Goal: Information Seeking & Learning: Find specific fact

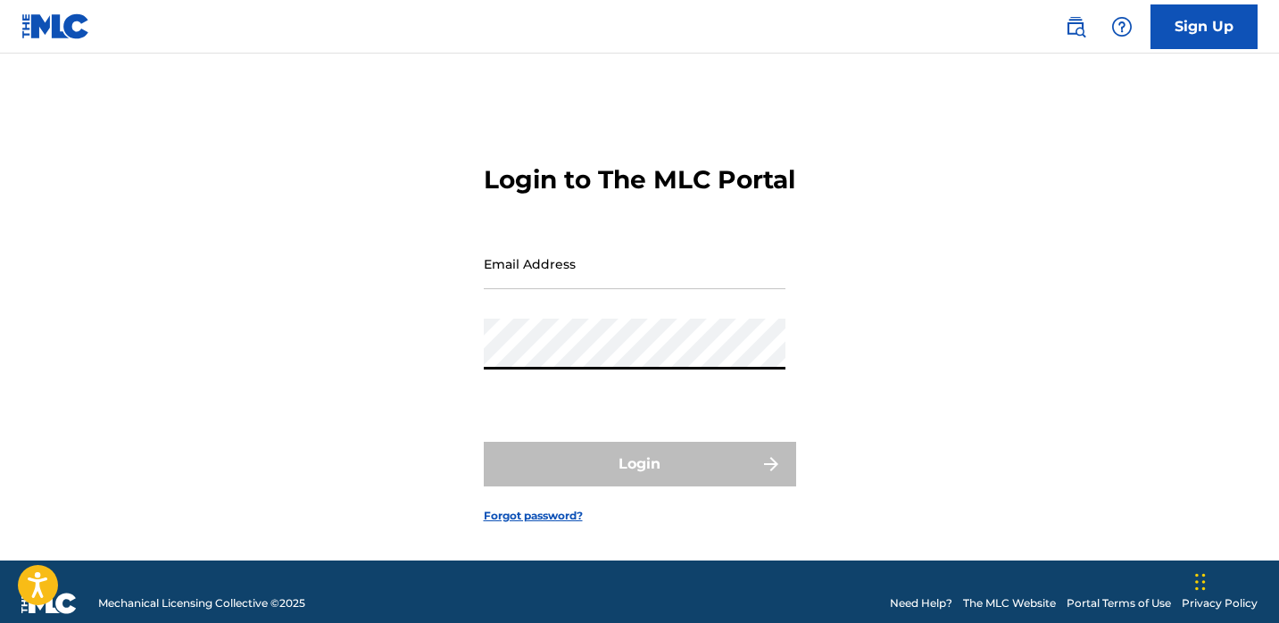
type input "[EMAIL_ADDRESS][DOMAIN_NAME]"
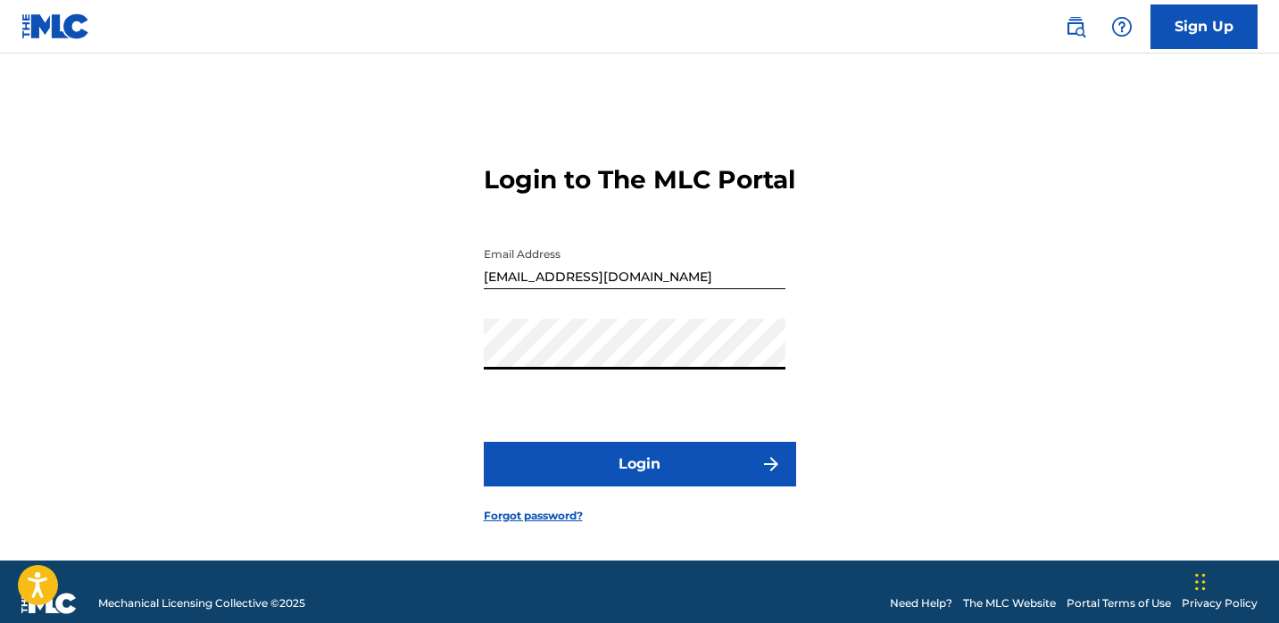
click at [664, 486] on button "Login" at bounding box center [640, 464] width 312 height 45
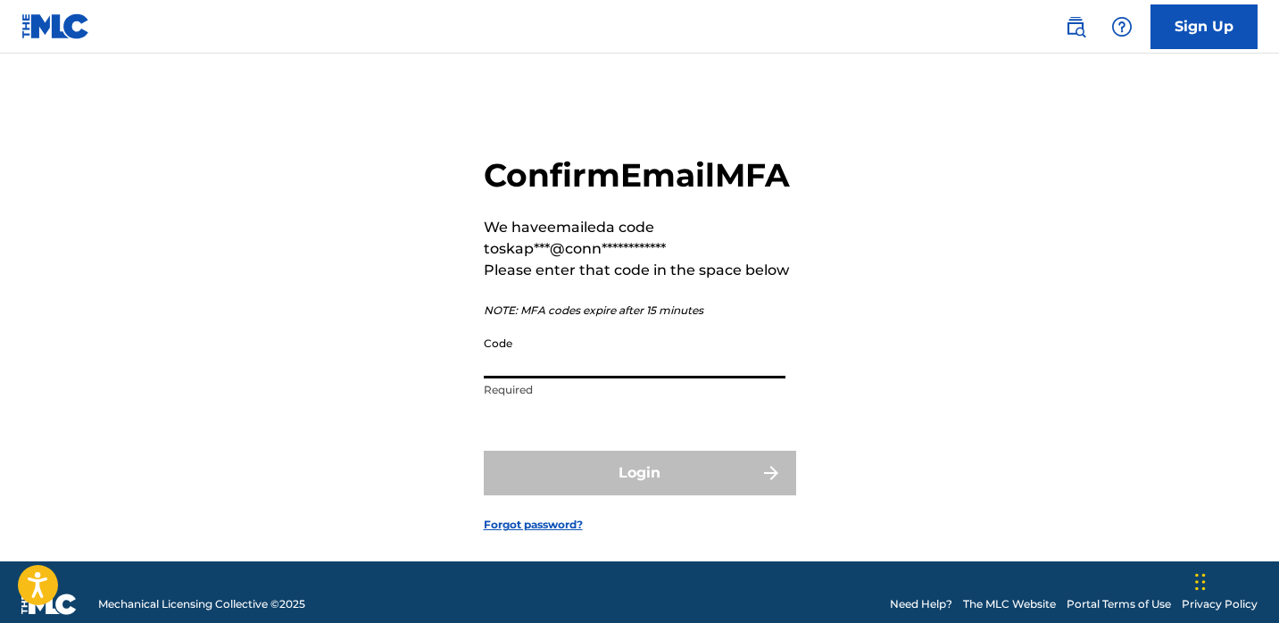
click at [659, 378] on input "Code" at bounding box center [635, 353] width 302 height 51
click at [532, 378] on input "Code" at bounding box center [635, 353] width 302 height 51
paste input "437433"
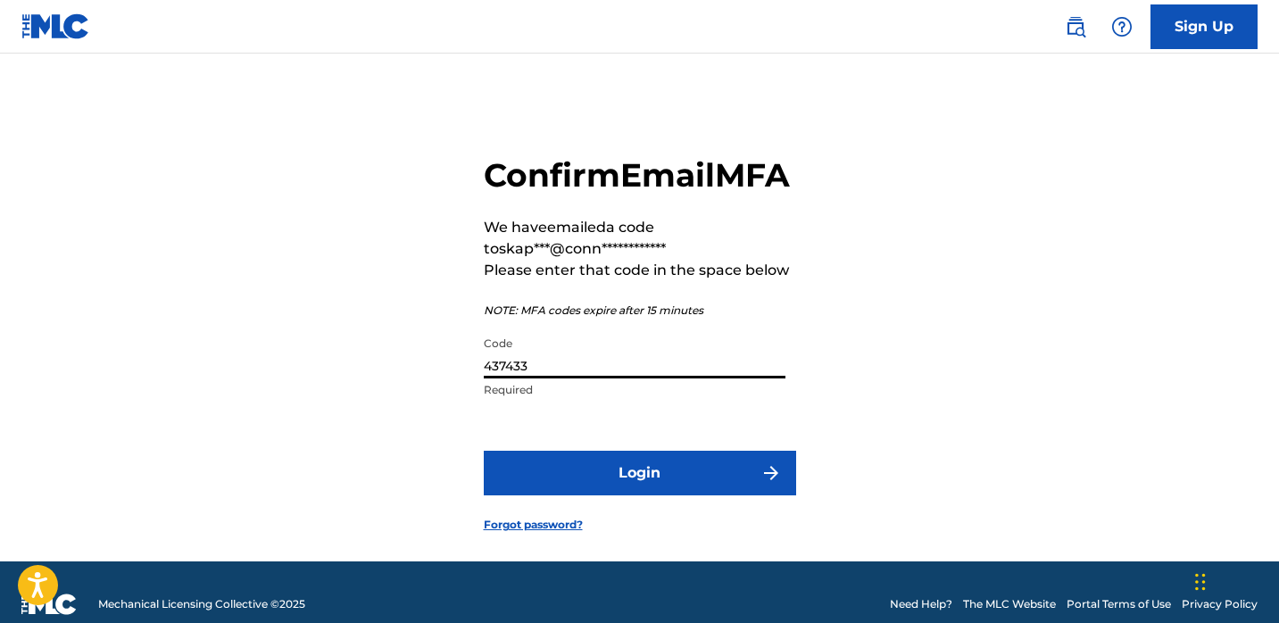
type input "437433"
click at [580, 495] on button "Login" at bounding box center [640, 473] width 312 height 45
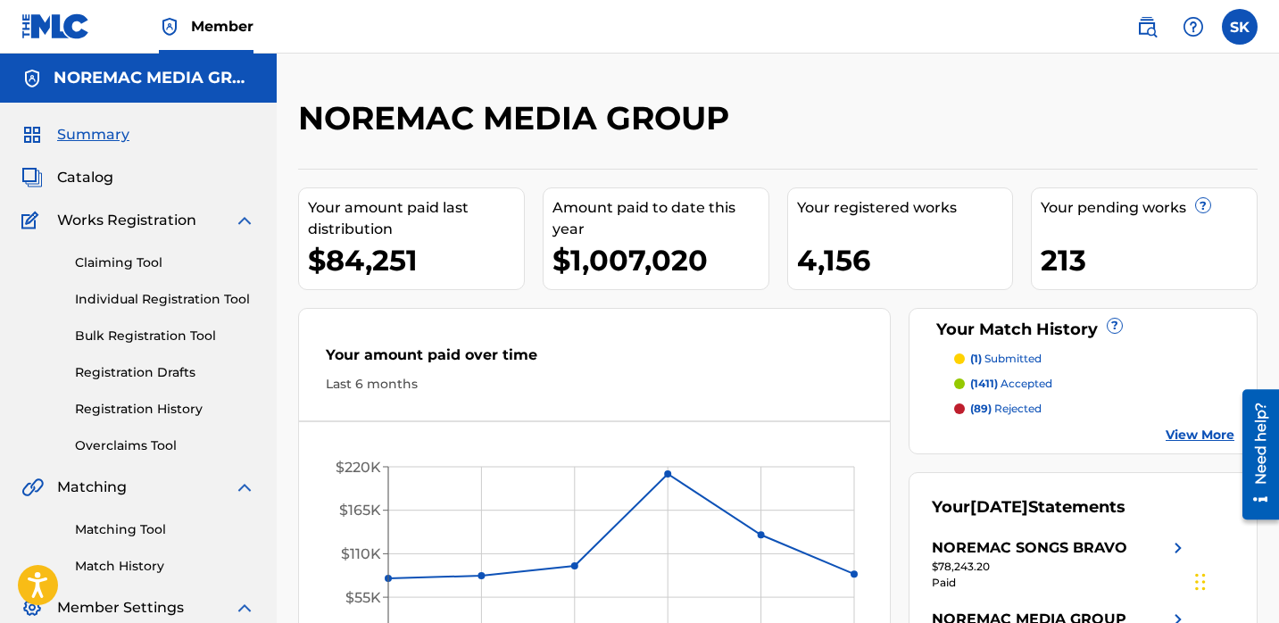
drag, startPoint x: 123, startPoint y: 297, endPoint x: 204, endPoint y: 270, distance: 85.0
click at [123, 297] on link "Individual Registration Tool" at bounding box center [165, 299] width 180 height 19
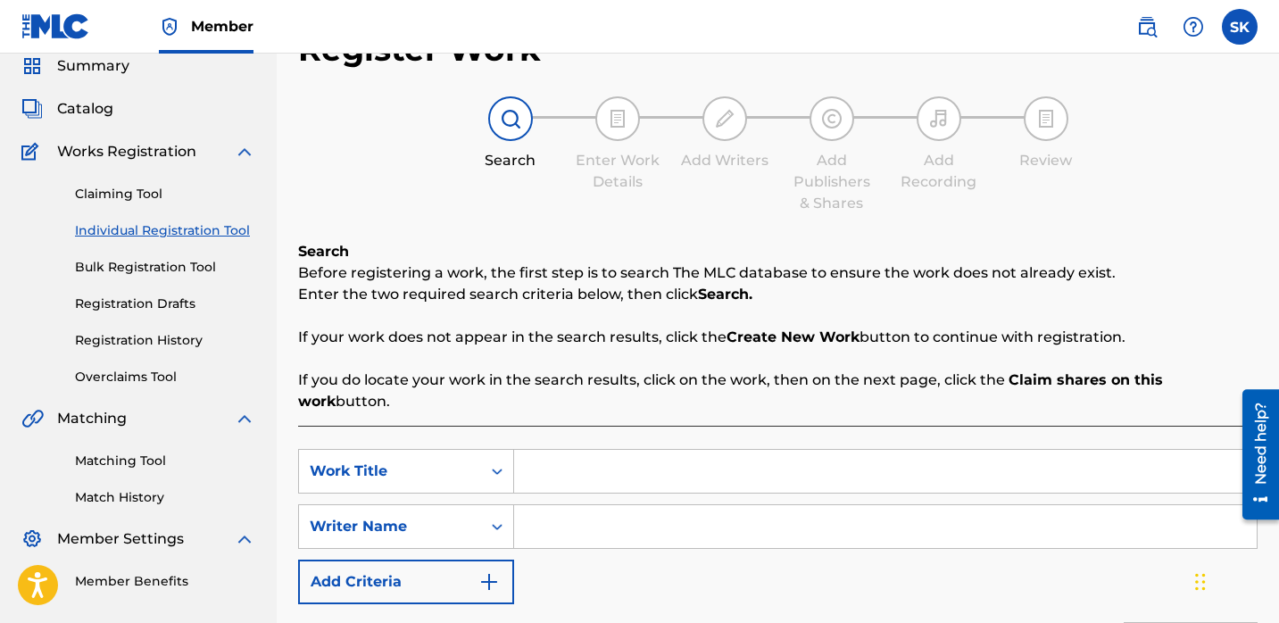
scroll to position [247, 0]
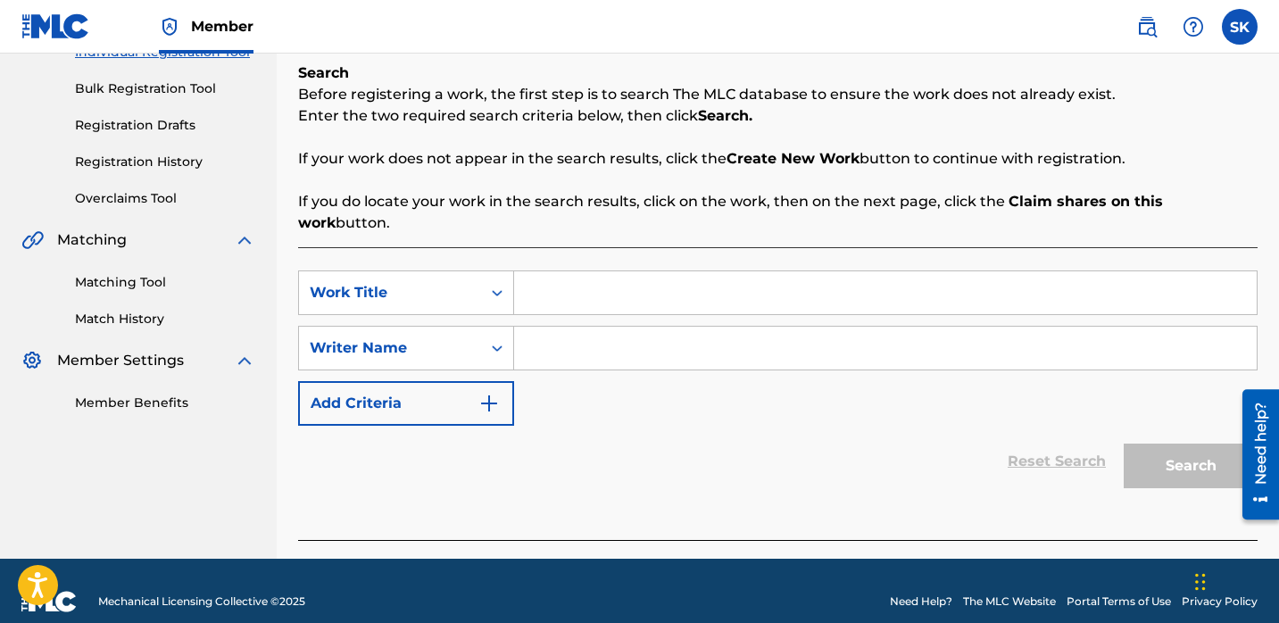
click at [589, 281] on input "Search Form" at bounding box center [885, 292] width 743 height 43
type input "close eyes"
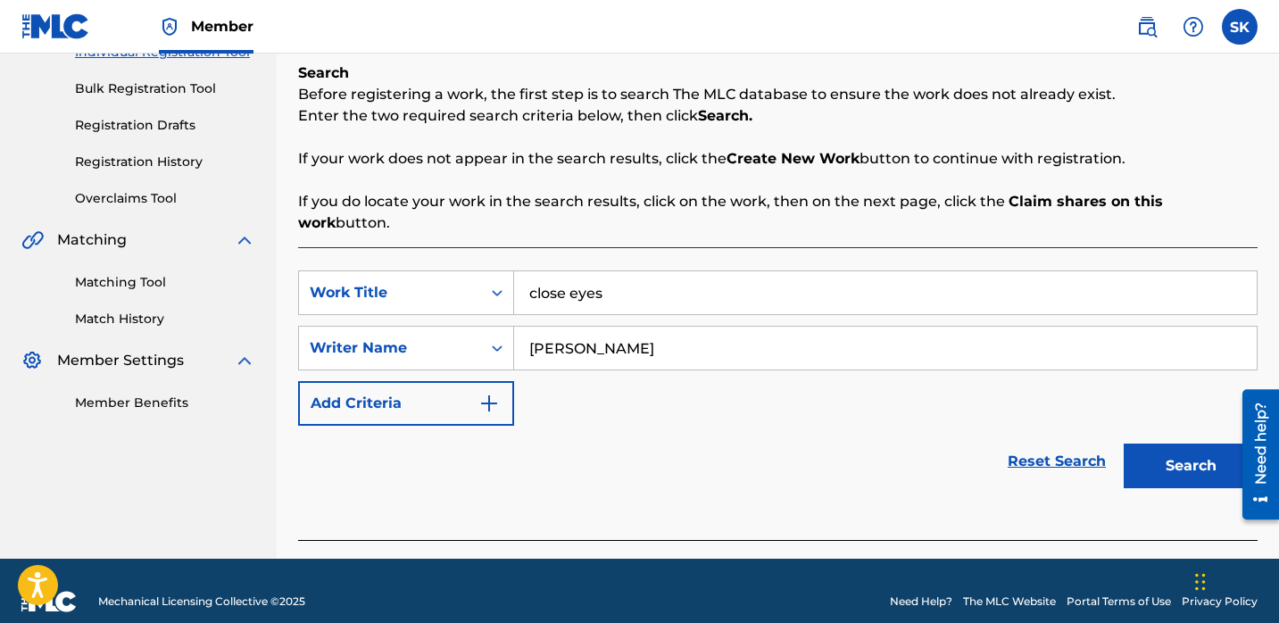
type input "[PERSON_NAME]"
click at [1124, 444] on button "Search" at bounding box center [1191, 466] width 134 height 45
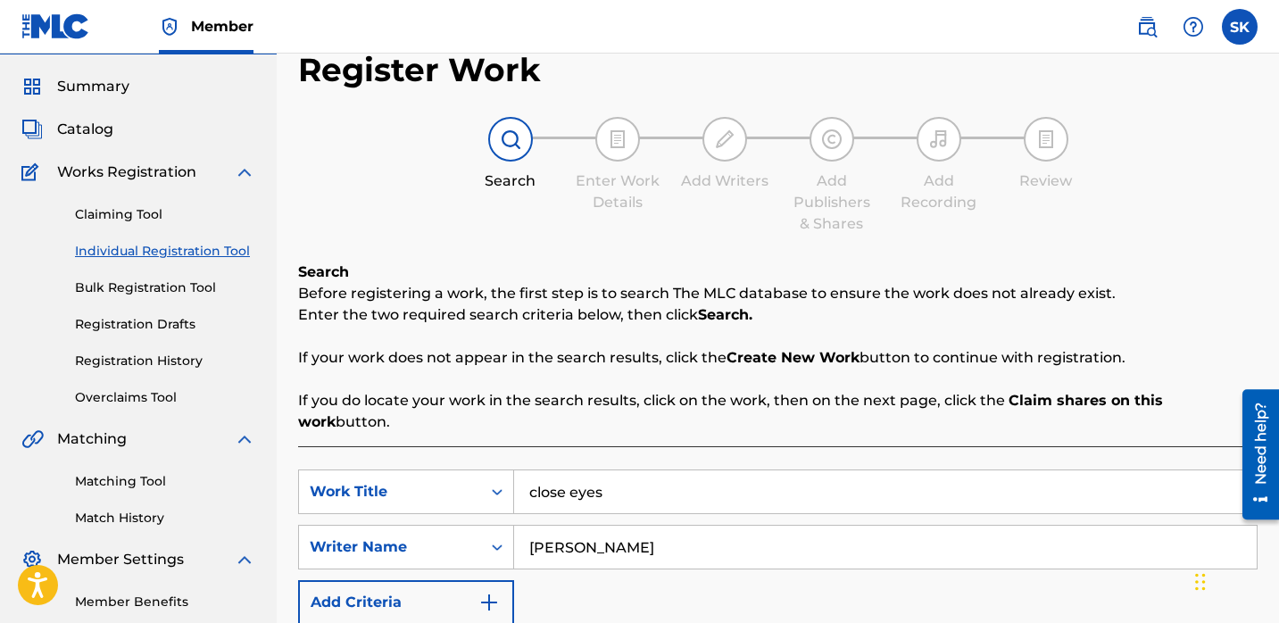
scroll to position [145, 0]
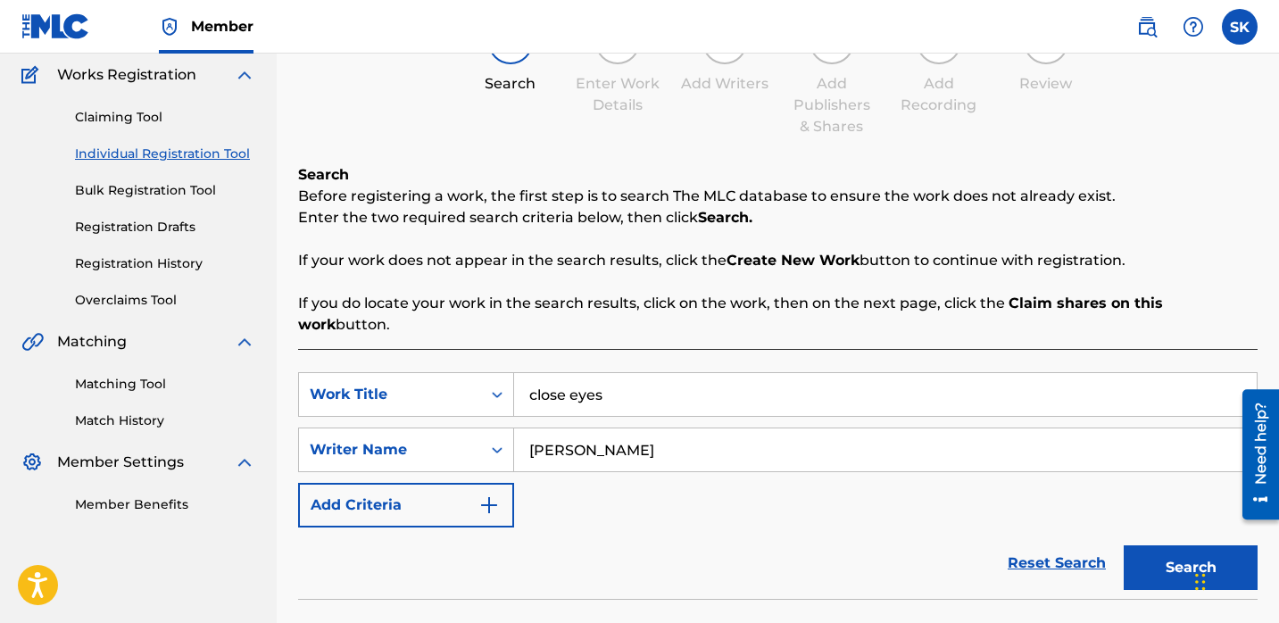
click at [634, 383] on input "close eyes" at bounding box center [885, 394] width 743 height 43
click at [633, 383] on input "close eyes" at bounding box center [885, 394] width 743 height 43
click at [634, 383] on input "close eyes" at bounding box center [885, 394] width 743 height 43
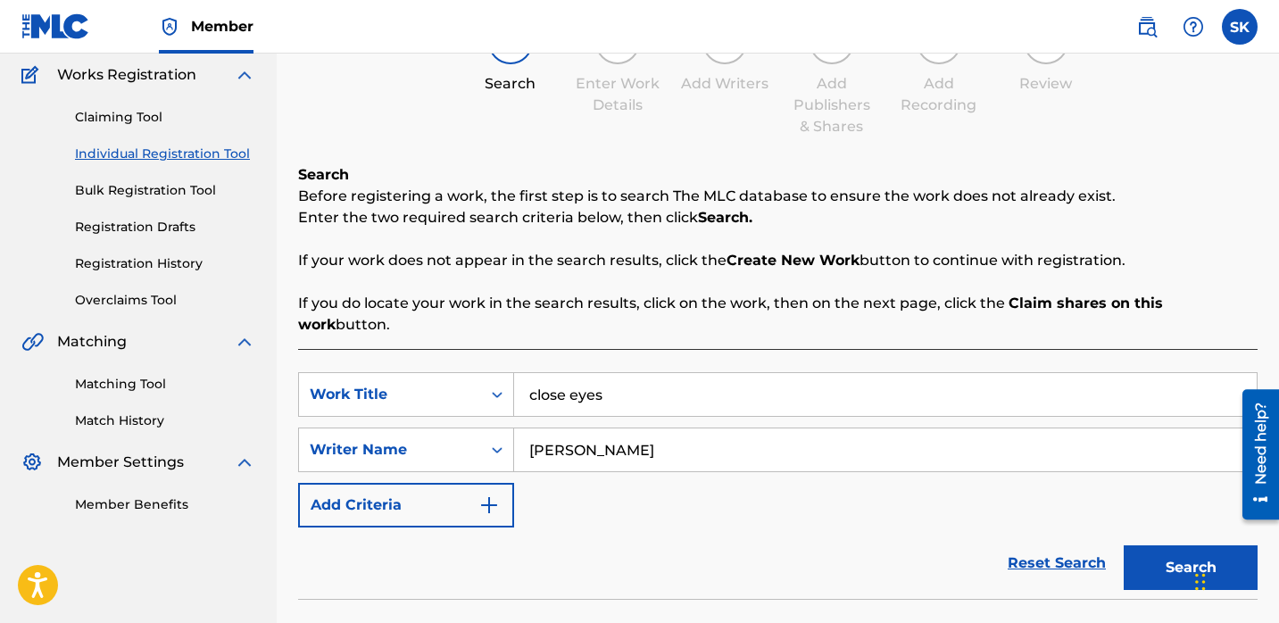
click at [634, 383] on input "close eyes" at bounding box center [885, 394] width 743 height 43
type input "kicking n doors"
type input "dj sound"
click at [1124, 545] on button "Search" at bounding box center [1191, 567] width 134 height 45
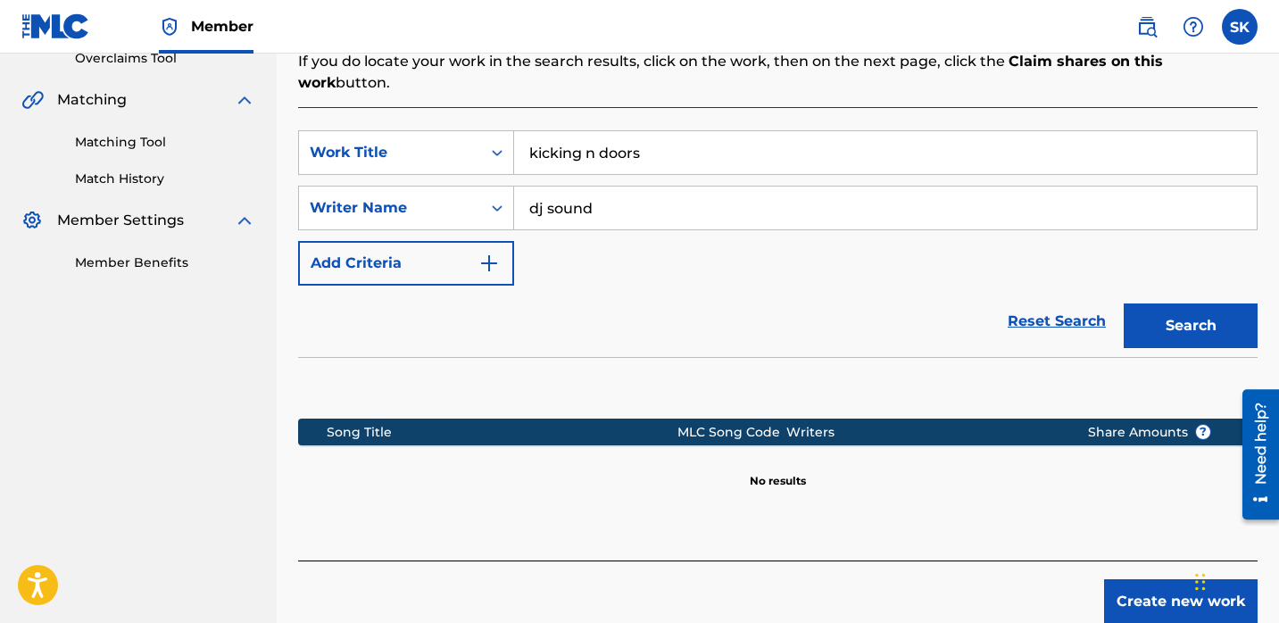
scroll to position [388, 0]
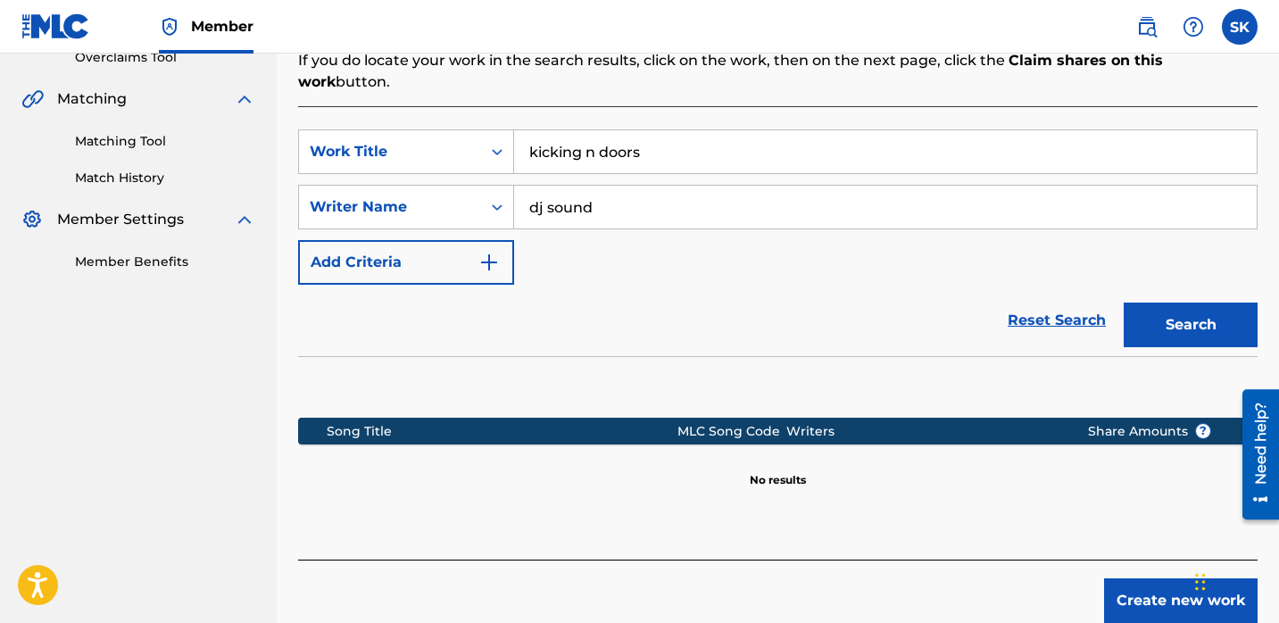
click at [1186, 303] on button "Search" at bounding box center [1191, 325] width 134 height 45
click at [764, 356] on section at bounding box center [778, 382] width 960 height 53
click at [585, 140] on input "kicking n doors" at bounding box center [885, 151] width 743 height 43
click at [578, 131] on input "kicking n doors" at bounding box center [885, 151] width 743 height 43
click at [1124, 303] on button "Search" at bounding box center [1191, 325] width 134 height 45
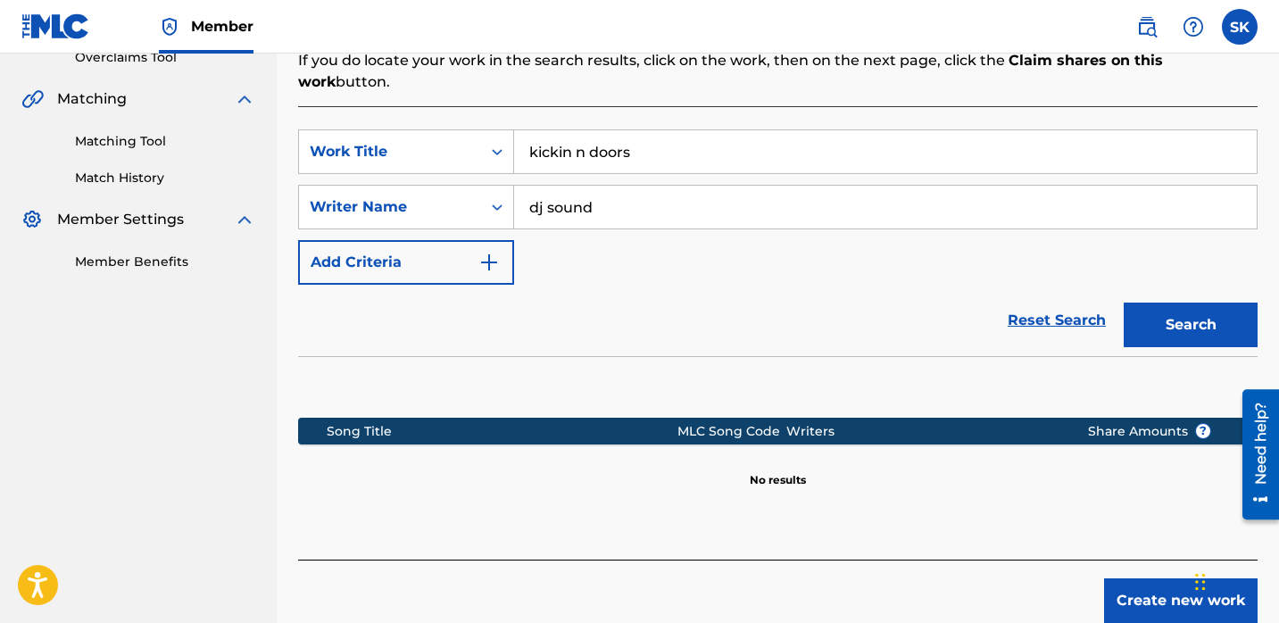
click at [674, 137] on input "kickin n doors" at bounding box center [885, 151] width 743 height 43
type input "memphis doom"
click at [649, 186] on input "dj sound" at bounding box center [885, 207] width 743 height 43
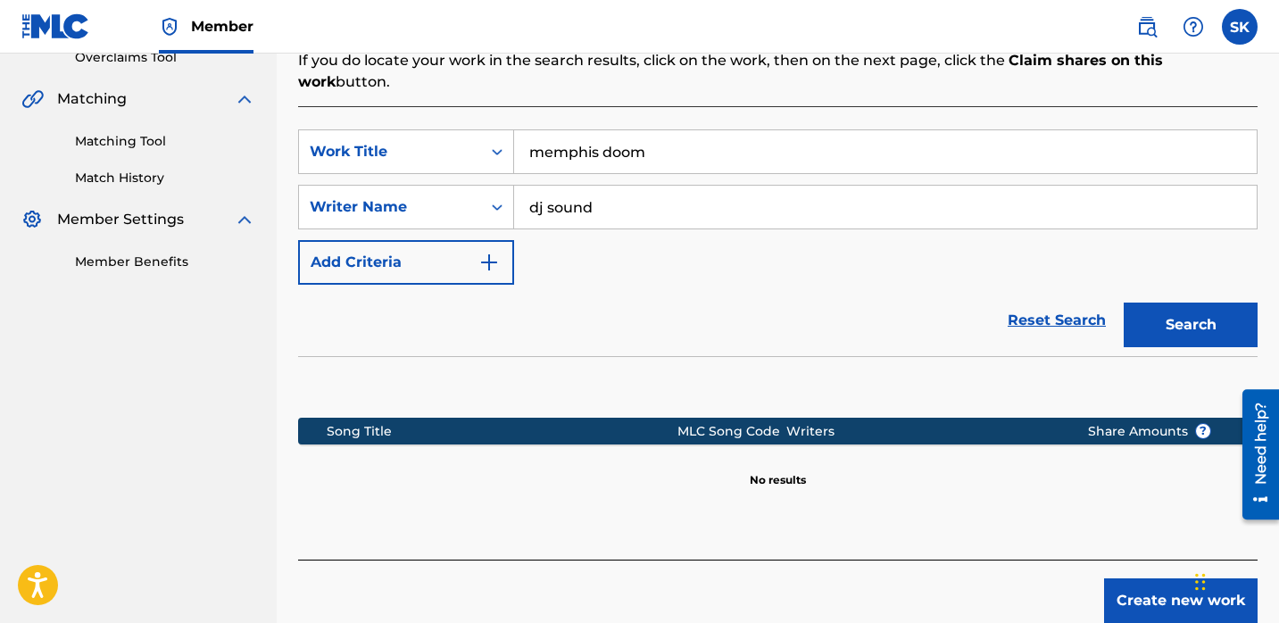
click at [648, 186] on input "dj sound" at bounding box center [885, 207] width 743 height 43
click at [647, 186] on input "dj sound" at bounding box center [885, 207] width 743 height 43
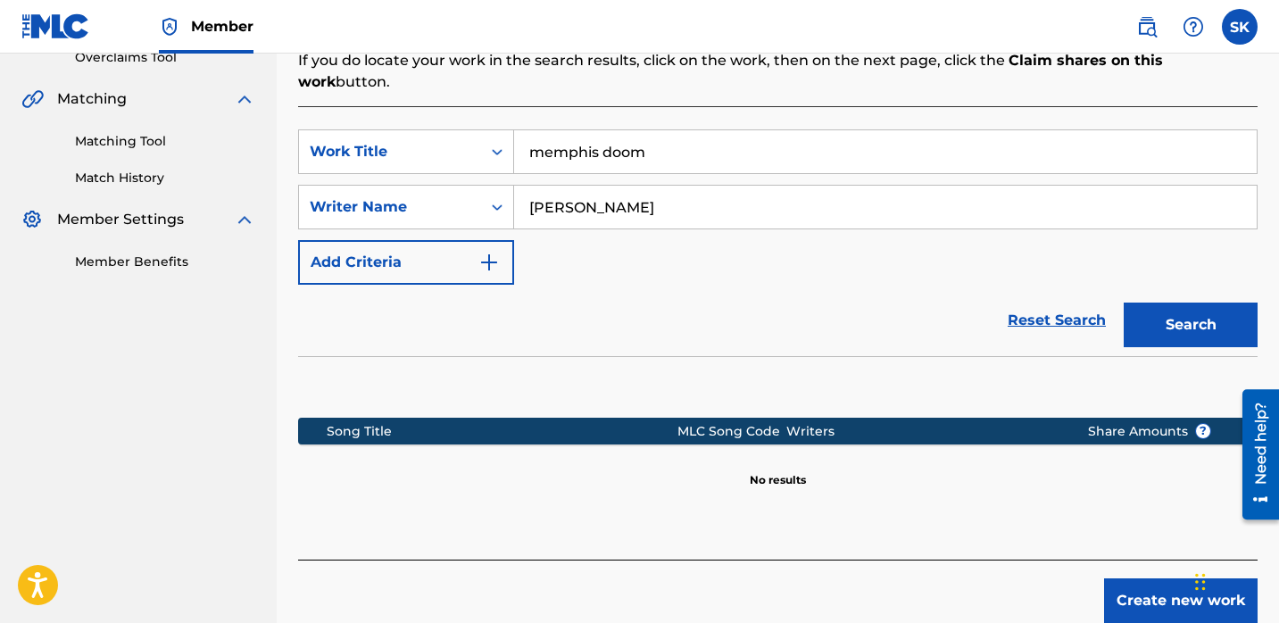
click at [1124, 303] on button "Search" at bounding box center [1191, 325] width 134 height 45
click at [687, 186] on input "[PERSON_NAME]" at bounding box center [885, 207] width 743 height 43
click at [692, 193] on input "[PERSON_NAME]" at bounding box center [885, 207] width 743 height 43
click at [696, 189] on input "[PERSON_NAME]" at bounding box center [885, 207] width 743 height 43
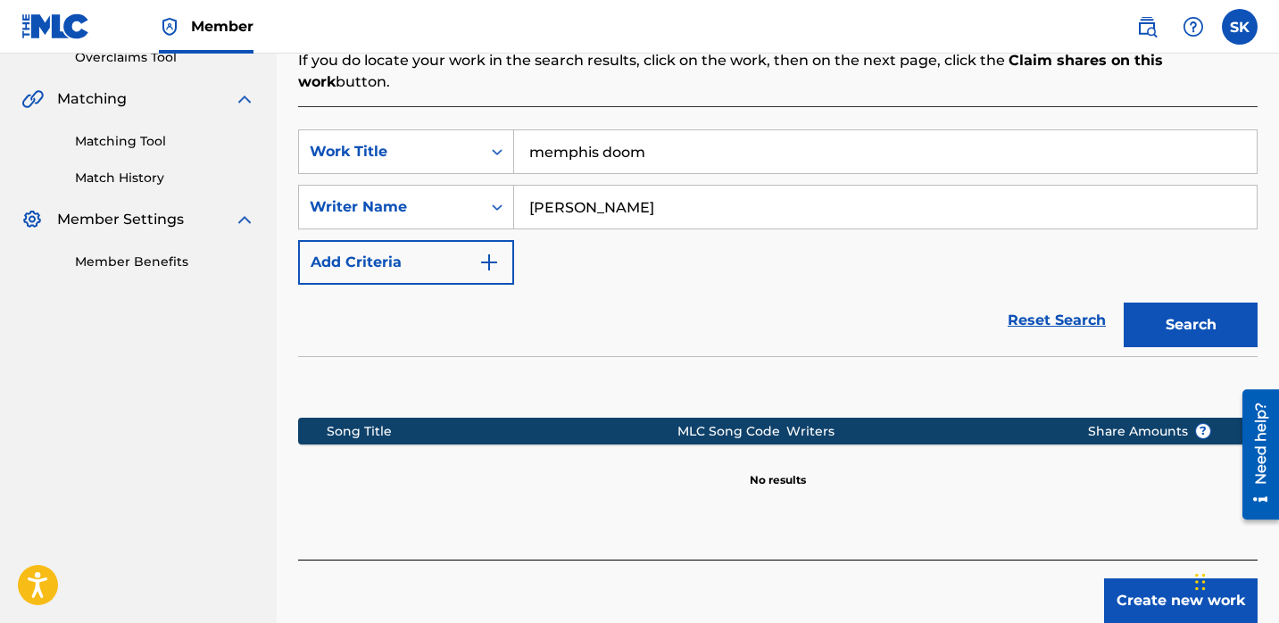
type input "[PERSON_NAME]"
click at [1124, 303] on button "Search" at bounding box center [1191, 325] width 134 height 45
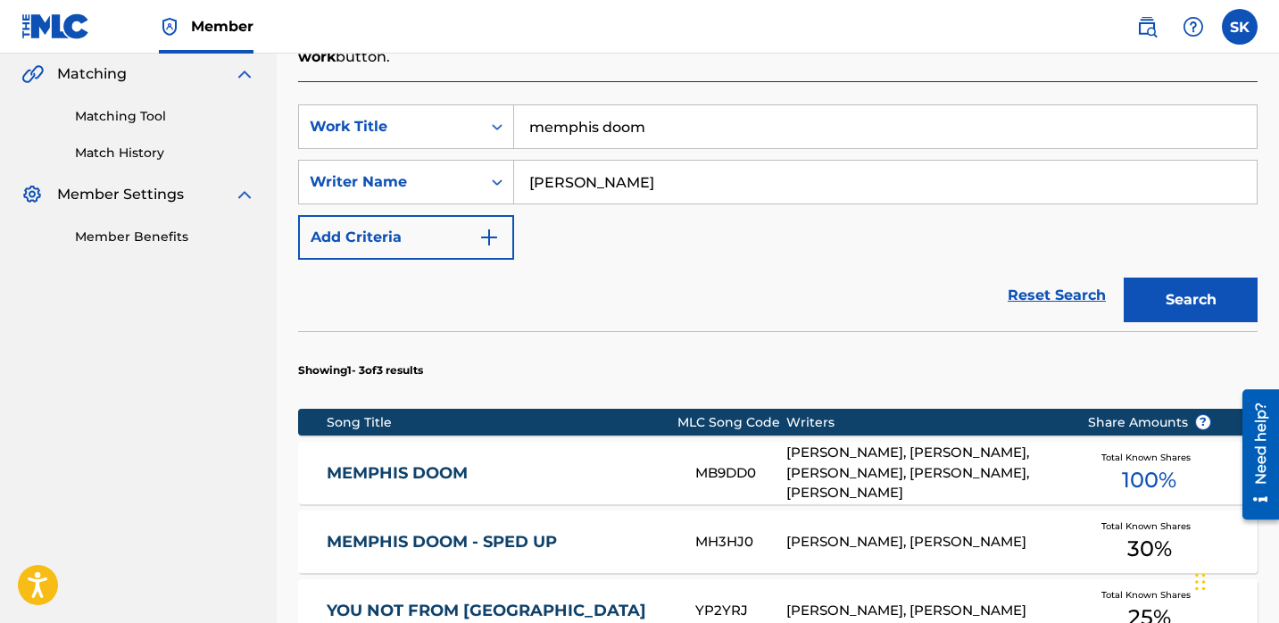
scroll to position [420, 0]
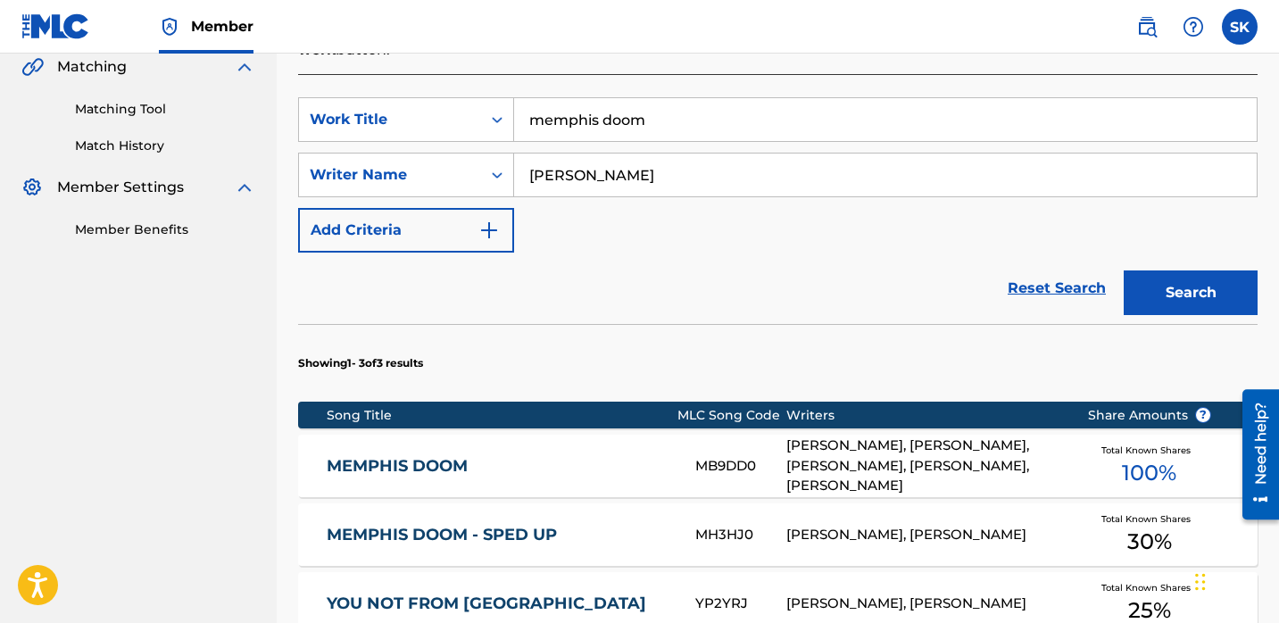
click at [698, 108] on input "memphis doom" at bounding box center [885, 119] width 743 height 43
type input "kicking n doors"
click at [1124, 270] on button "Search" at bounding box center [1191, 292] width 134 height 45
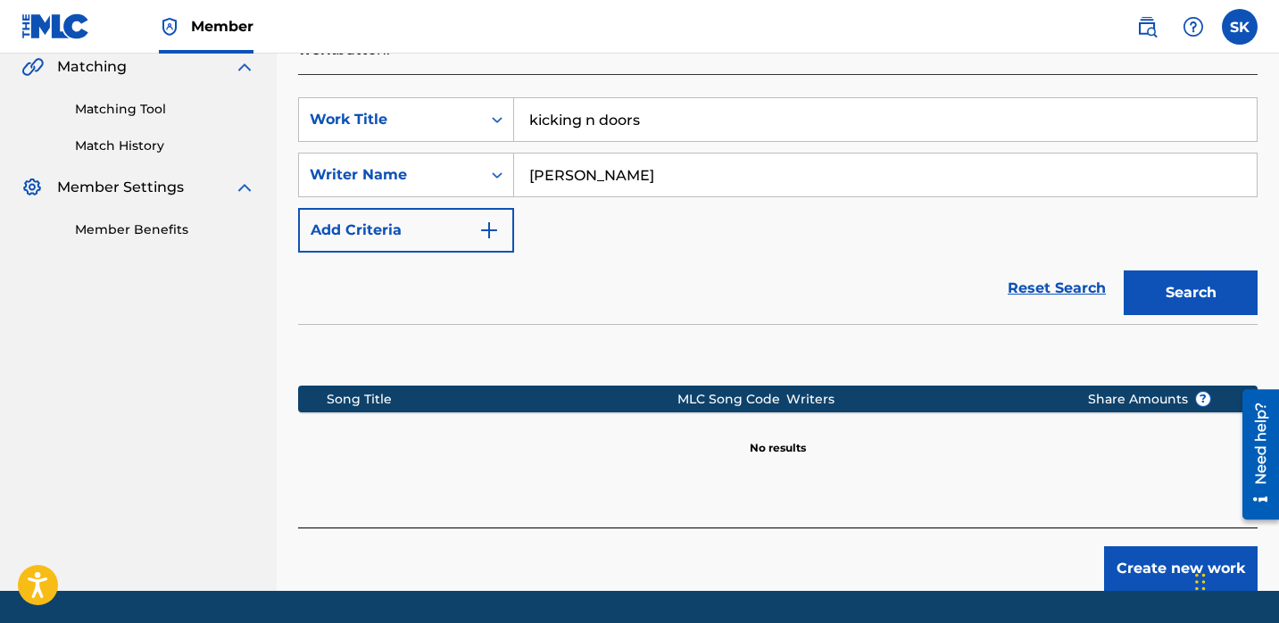
click at [708, 160] on input "[PERSON_NAME]" at bounding box center [885, 175] width 743 height 43
click at [1124, 270] on button "Search" at bounding box center [1191, 292] width 134 height 45
click at [708, 160] on input "[PERSON_NAME]" at bounding box center [885, 175] width 743 height 43
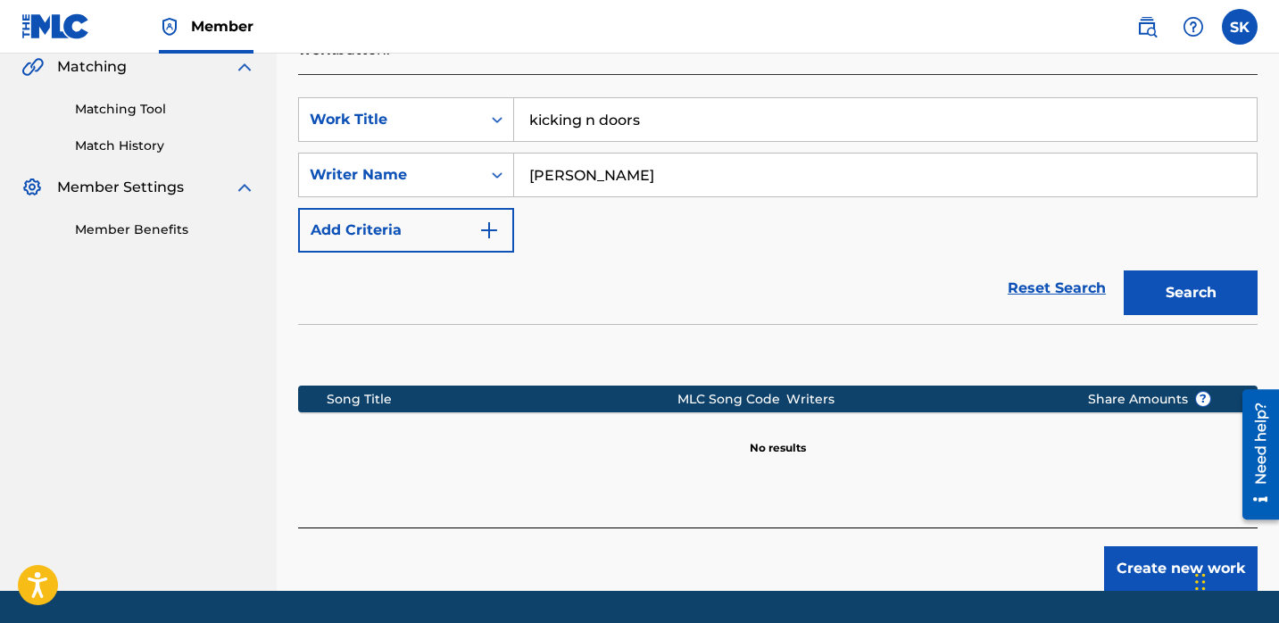
click at [708, 160] on input "[PERSON_NAME]" at bounding box center [885, 175] width 743 height 43
type input "dj sound"
click at [1124, 270] on button "Search" at bounding box center [1191, 292] width 134 height 45
click at [715, 98] on input "kicking n doors" at bounding box center [885, 119] width 743 height 43
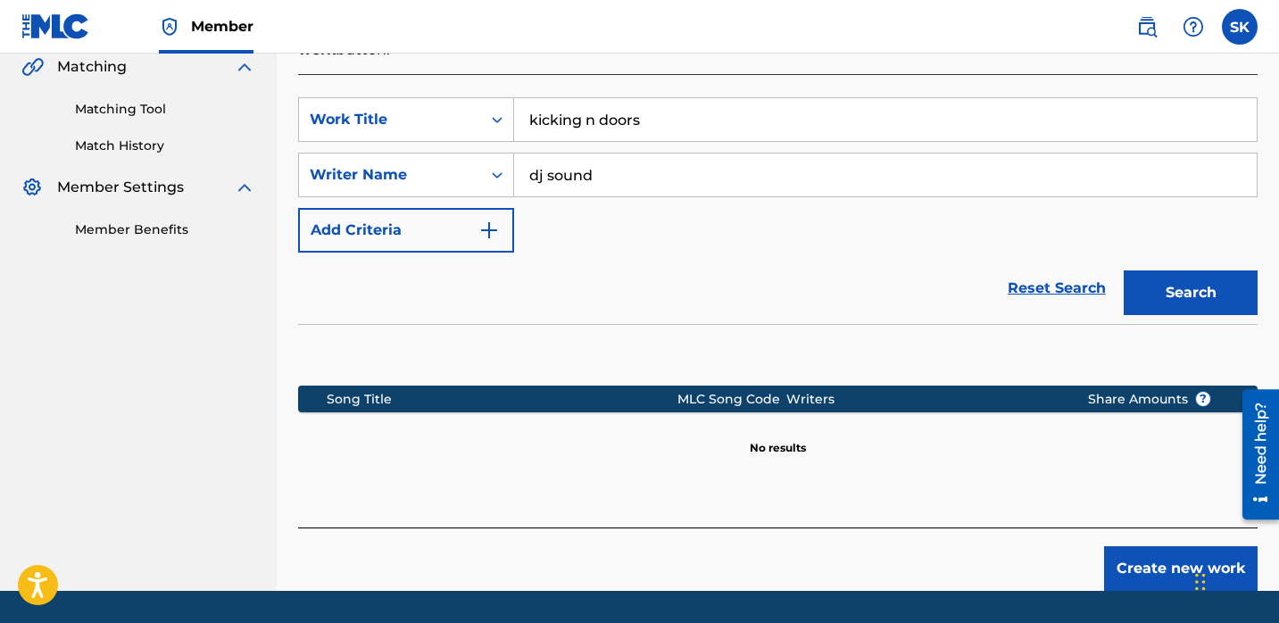
click at [715, 98] on input "kicking n doors" at bounding box center [885, 119] width 743 height 43
type input "murder in my mind"
click at [1124, 270] on button "Search" at bounding box center [1191, 292] width 134 height 45
click at [569, 154] on input "kordhell" at bounding box center [885, 175] width 743 height 43
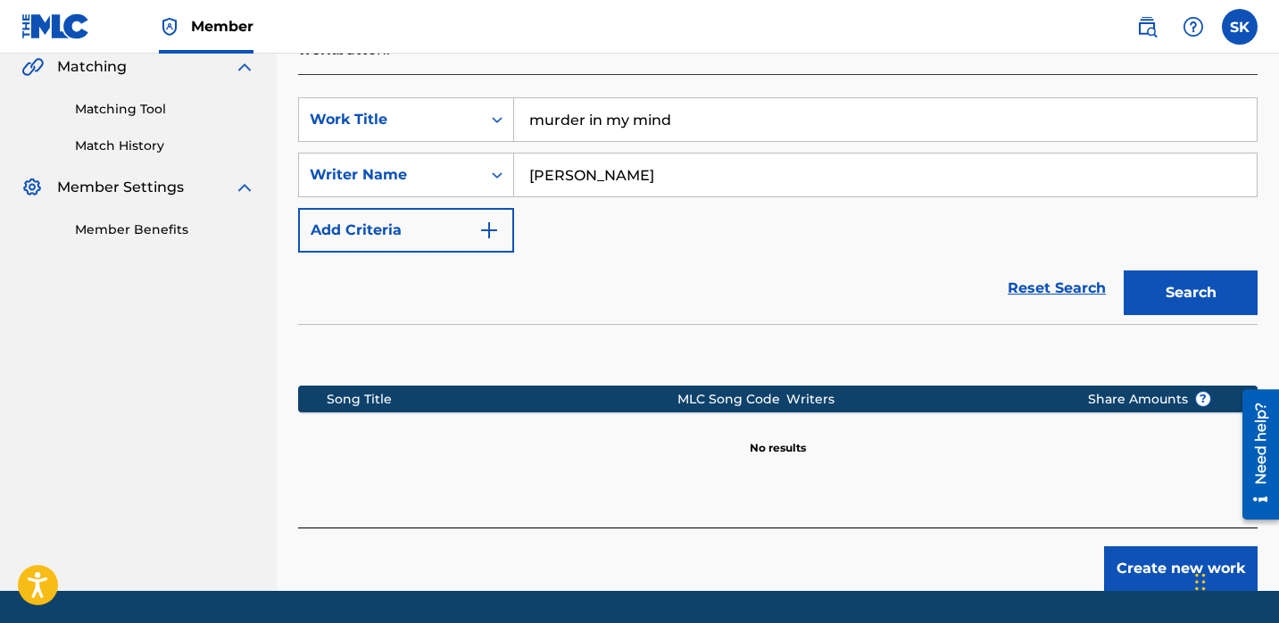
type input "[PERSON_NAME]"
click at [1124, 270] on button "Search" at bounding box center [1191, 292] width 134 height 45
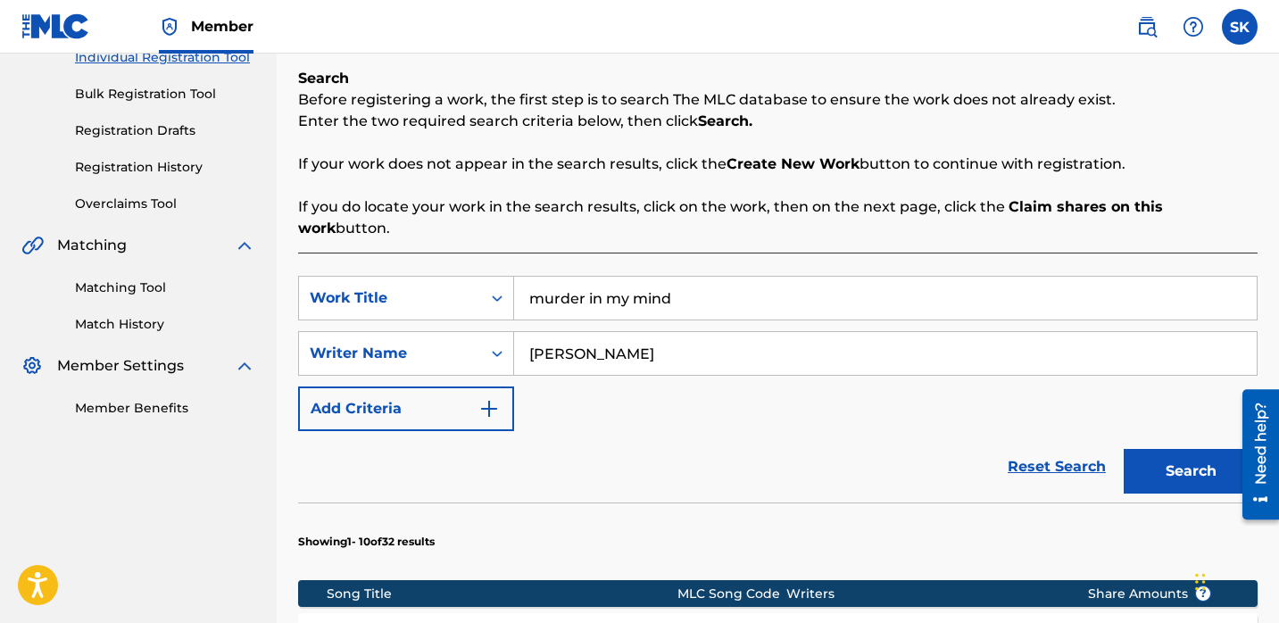
scroll to position [337, 0]
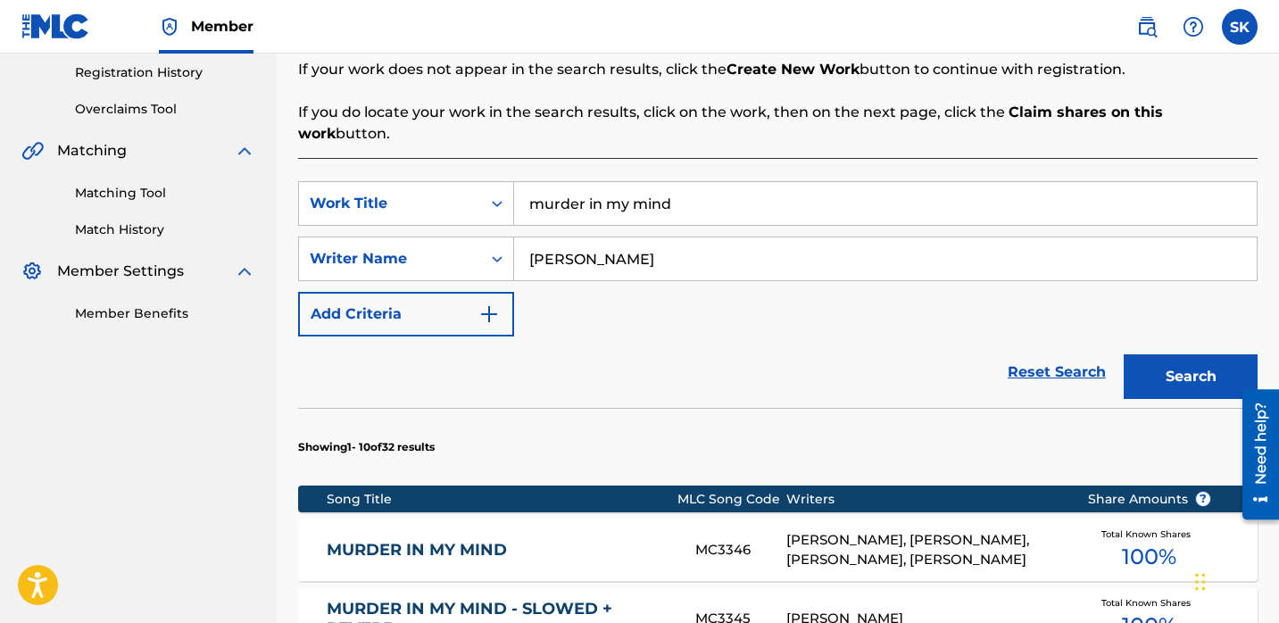
click at [759, 182] on input "murder in my mind" at bounding box center [885, 203] width 743 height 43
click at [761, 192] on input "murder in my mind" at bounding box center [885, 203] width 743 height 43
type input "murder in my mind sped up"
click at [1124, 354] on button "Search" at bounding box center [1191, 376] width 134 height 45
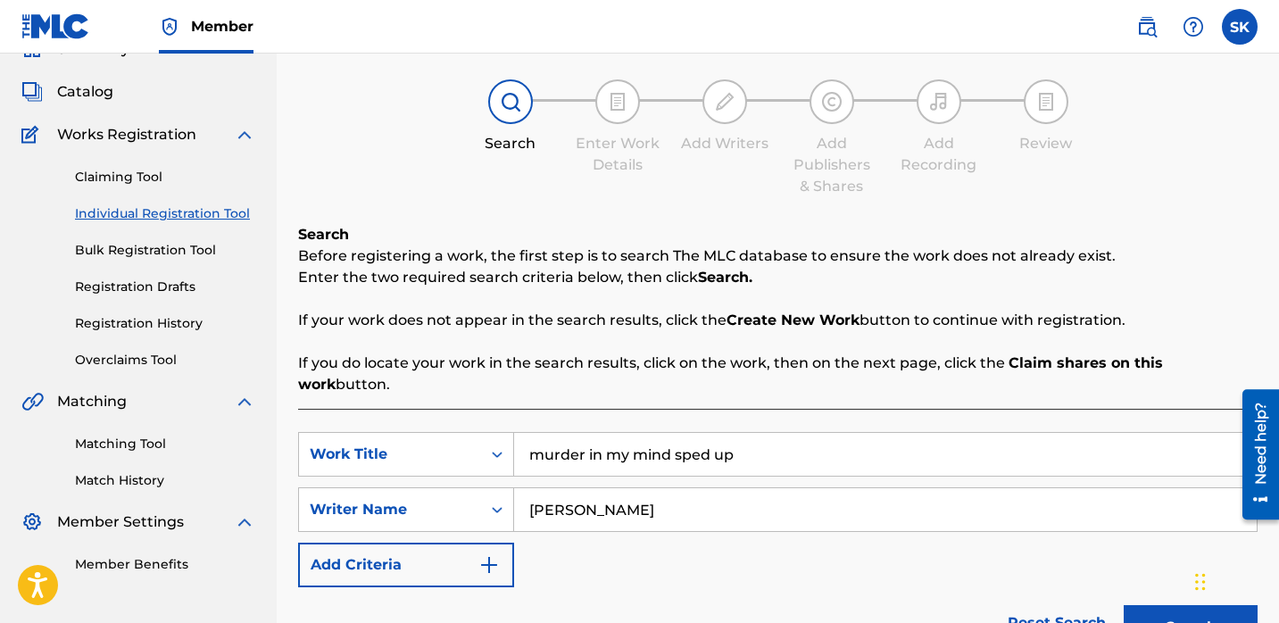
scroll to position [0, 0]
